Goal: Navigation & Orientation: Find specific page/section

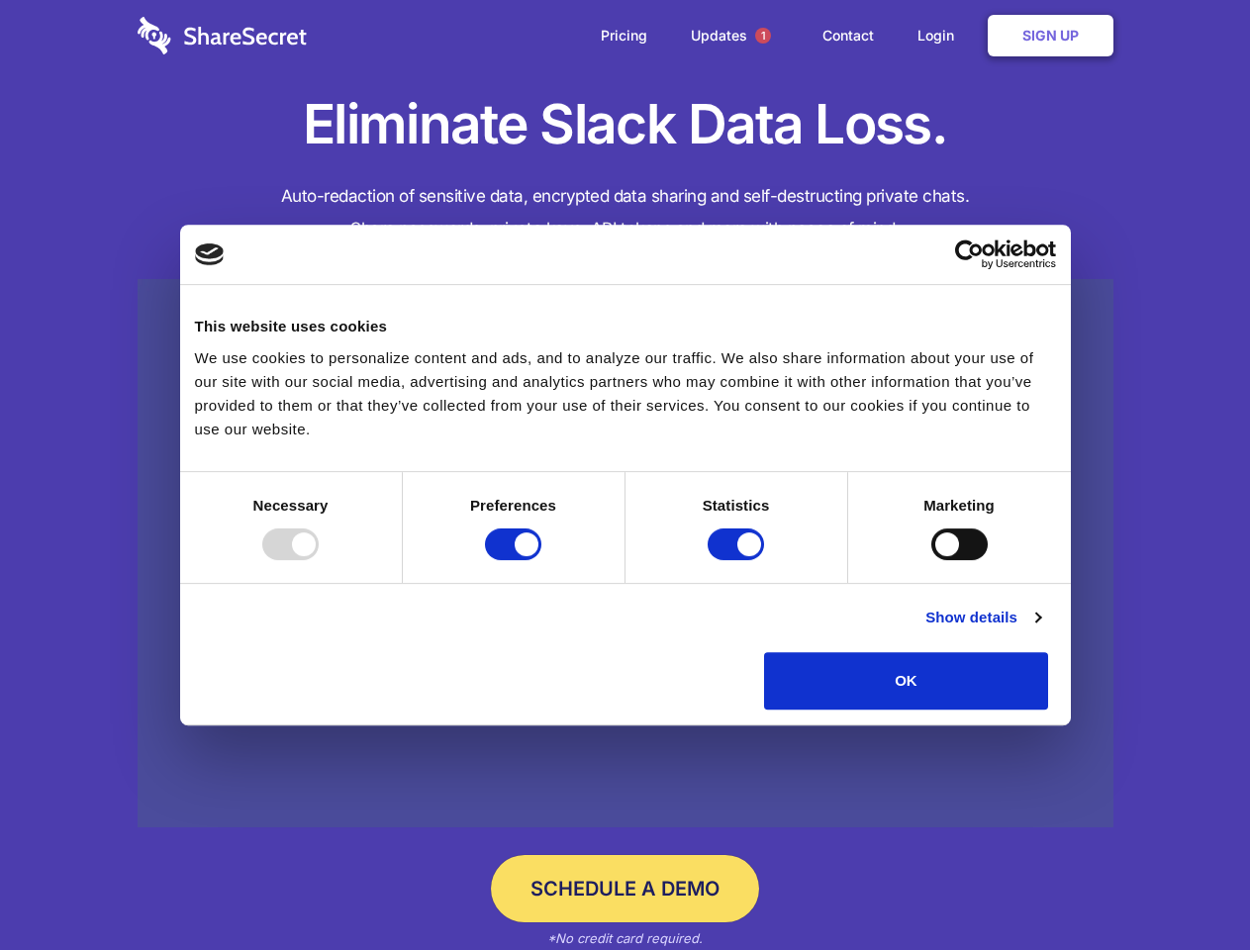
click at [319, 560] on div at bounding box center [290, 545] width 56 height 32
click at [541, 560] on input "Preferences" at bounding box center [513, 545] width 56 height 32
checkbox input "false"
click at [738, 560] on input "Statistics" at bounding box center [736, 545] width 56 height 32
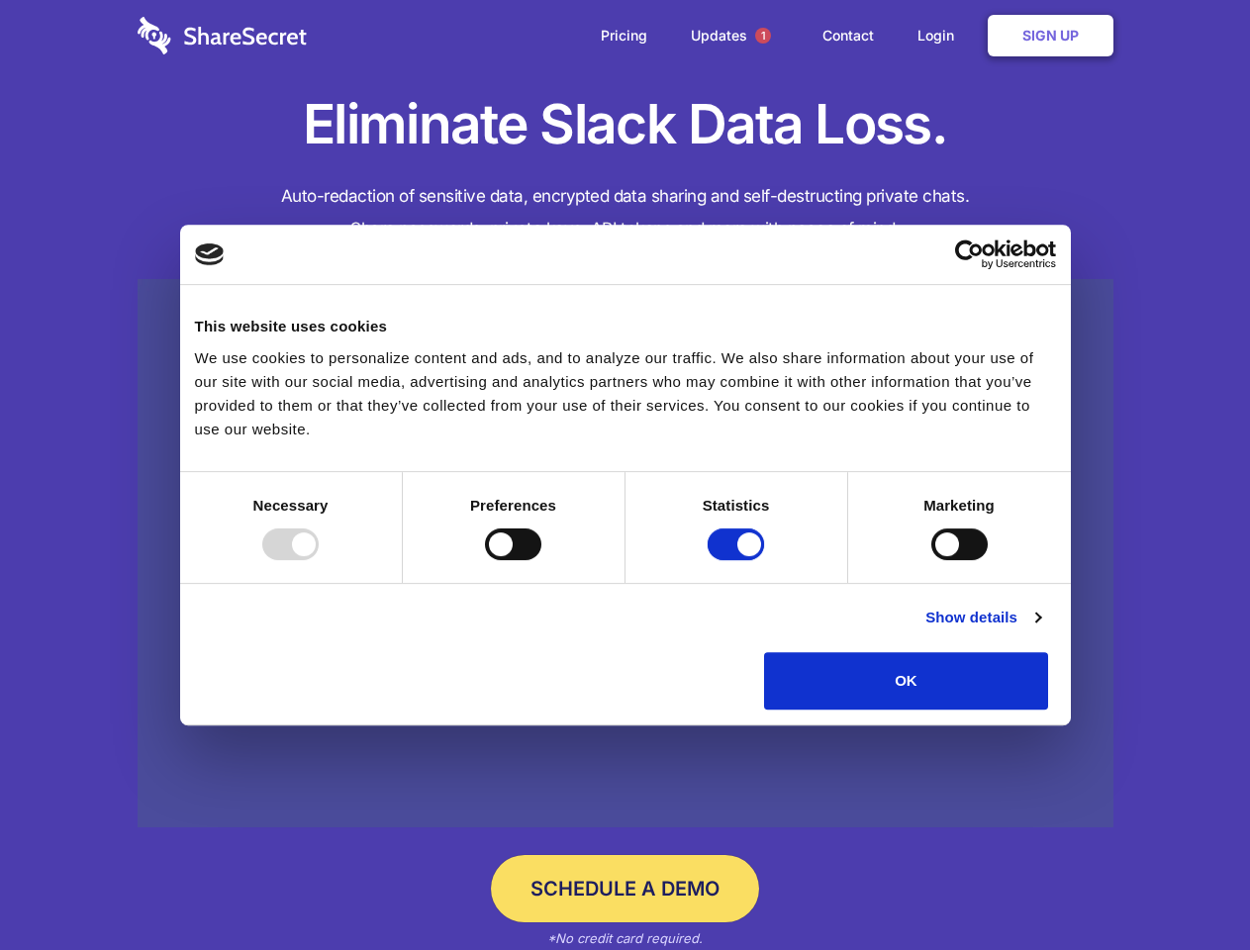
checkbox input "false"
click at [931, 560] on input "Marketing" at bounding box center [959, 545] width 56 height 32
checkbox input "true"
click at [1040, 629] on link "Show details" at bounding box center [982, 618] width 115 height 24
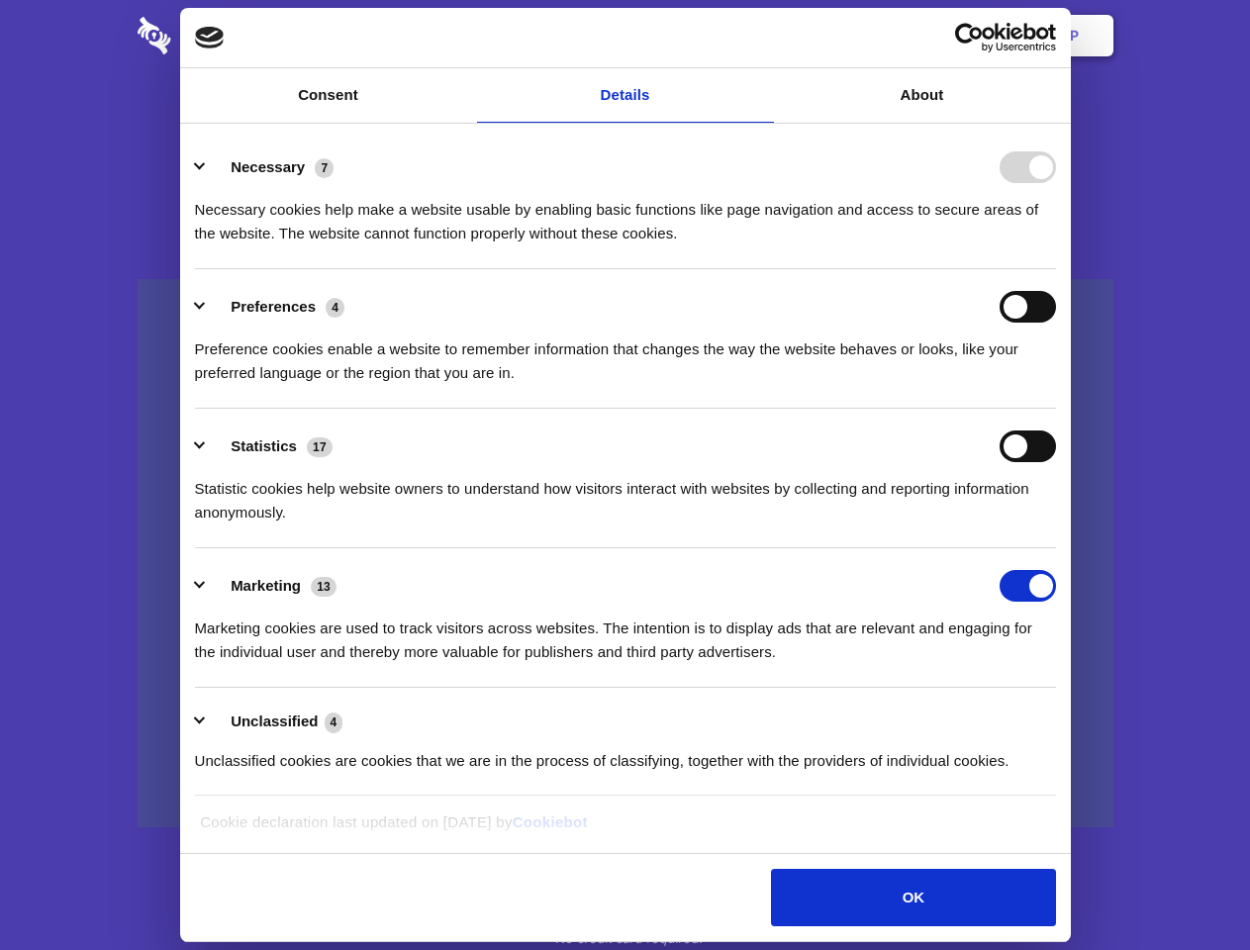
click at [1056, 245] on div "Necessary cookies help make a website usable by enabling basic functions like p…" at bounding box center [625, 214] width 861 height 62
click at [762, 36] on span "1" at bounding box center [763, 36] width 16 height 16
